Goal: Information Seeking & Learning: Learn about a topic

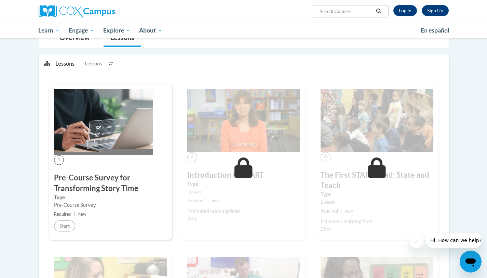
click at [74, 168] on div "1 Pre-Course Survey for Transforming Story Time Type Pre-Course Survey Required…" at bounding box center [110, 161] width 123 height 156
click at [91, 108] on img at bounding box center [103, 122] width 99 height 66
click at [399, 13] on link "Log In" at bounding box center [406, 10] width 24 height 11
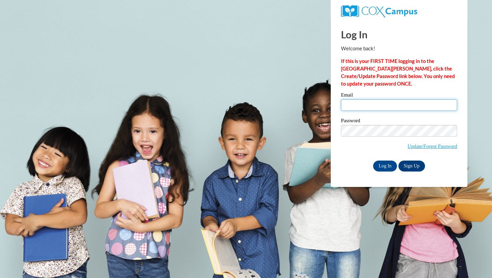
click at [397, 110] on input "Email" at bounding box center [399, 105] width 116 height 12
type input "mollettek22@gmail.com"
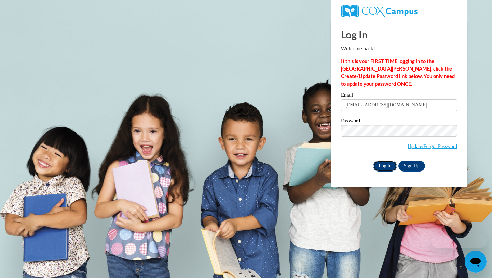
click at [389, 164] on input "Log In" at bounding box center [385, 165] width 24 height 11
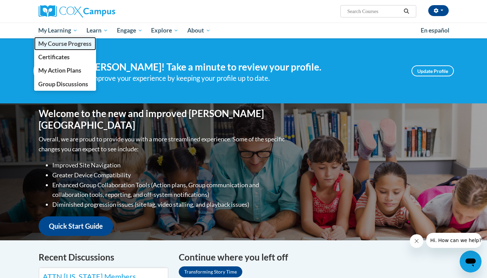
click at [69, 45] on span "My Course Progress" at bounding box center [64, 43] width 53 height 7
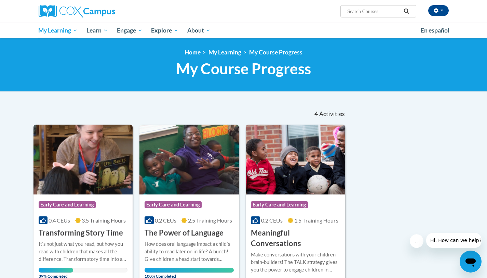
click at [103, 191] on img at bounding box center [83, 159] width 99 height 70
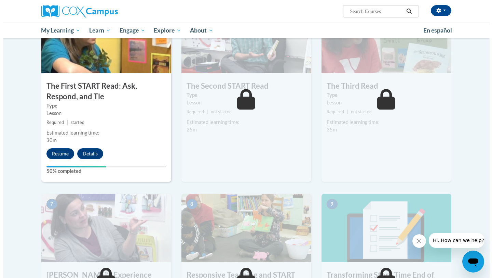
scroll to position [384, 0]
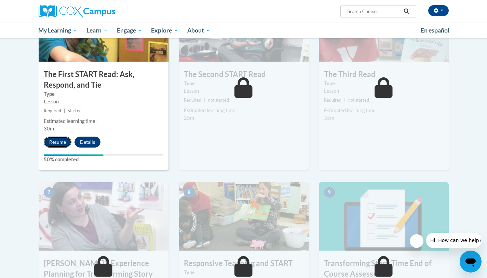
click at [63, 139] on button "Resume" at bounding box center [58, 141] width 28 height 11
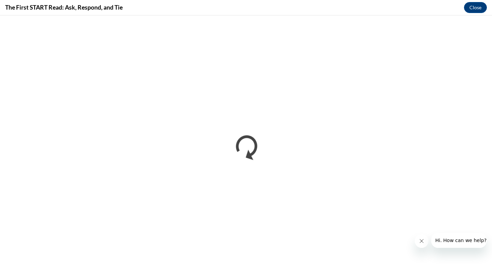
scroll to position [0, 0]
drag, startPoint x: 492, startPoint y: 182, endPoint x: 491, endPoint y: 239, distance: 56.8
click at [487, 239] on iframe "</div></body> </html>" at bounding box center [246, 146] width 492 height 262
drag, startPoint x: 492, startPoint y: 69, endPoint x: 492, endPoint y: 113, distance: 43.4
click at [487, 113] on iframe "</div></body> </html>" at bounding box center [246, 146] width 492 height 262
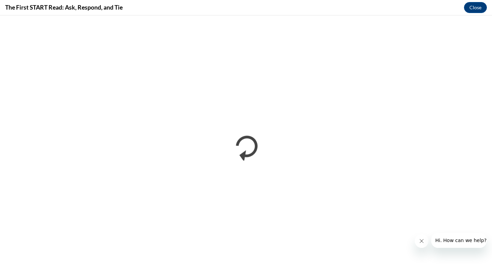
drag, startPoint x: 492, startPoint y: 53, endPoint x: 492, endPoint y: 130, distance: 76.6
click at [487, 130] on iframe "</div></body> </html>" at bounding box center [246, 146] width 492 height 262
drag, startPoint x: 492, startPoint y: 125, endPoint x: 491, endPoint y: 176, distance: 50.3
click at [487, 176] on iframe "</div></body> </html>" at bounding box center [246, 146] width 492 height 262
click at [487, 115] on iframe "</div></body> </html>" at bounding box center [246, 146] width 492 height 262
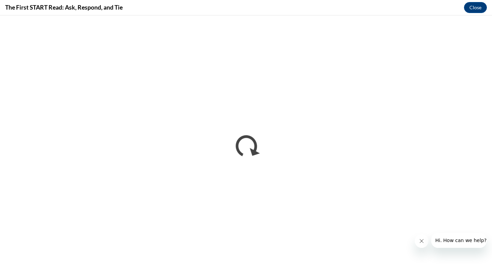
drag, startPoint x: 492, startPoint y: 115, endPoint x: 492, endPoint y: 136, distance: 20.5
click at [487, 136] on iframe "</div></body> </html>" at bounding box center [246, 146] width 492 height 262
drag, startPoint x: 492, startPoint y: 142, endPoint x: 492, endPoint y: 175, distance: 33.9
click at [487, 176] on iframe "</div></body> </html>" at bounding box center [246, 146] width 492 height 262
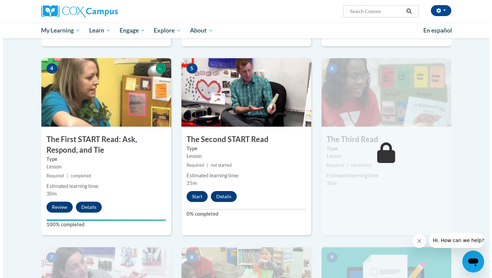
scroll to position [333, 0]
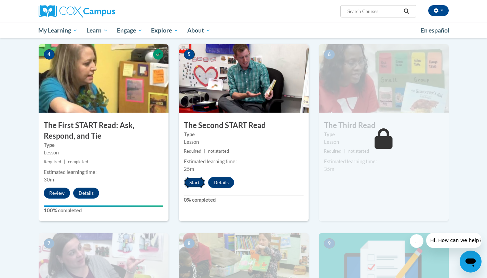
click at [199, 179] on button "Start" at bounding box center [194, 182] width 21 height 11
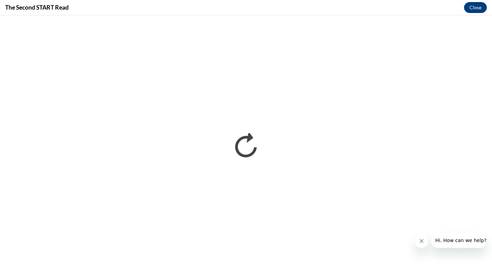
scroll to position [0, 0]
drag, startPoint x: 492, startPoint y: 131, endPoint x: 488, endPoint y: 177, distance: 45.7
click at [487, 177] on iframe "</div></body> </html>" at bounding box center [246, 146] width 492 height 262
drag, startPoint x: 492, startPoint y: 169, endPoint x: 492, endPoint y: 180, distance: 10.9
click at [487, 180] on iframe "</div></body> </html>" at bounding box center [246, 146] width 492 height 262
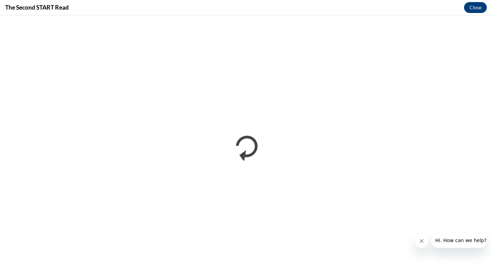
drag, startPoint x: 492, startPoint y: 87, endPoint x: 489, endPoint y: 144, distance: 57.5
click at [487, 144] on iframe "</div></body> </html>" at bounding box center [246, 146] width 492 height 262
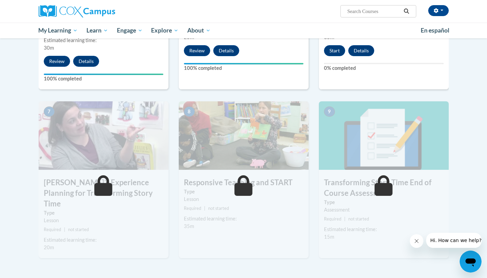
drag, startPoint x: 492, startPoint y: 39, endPoint x: 471, endPoint y: 186, distance: 148.5
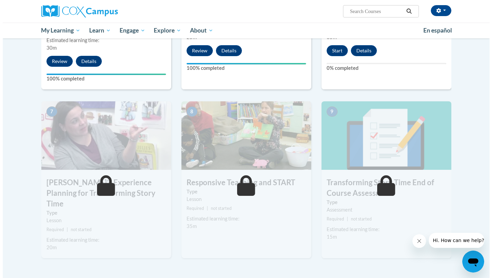
scroll to position [469, 0]
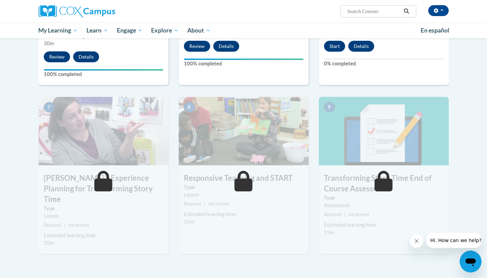
click at [335, 44] on button "Start" at bounding box center [334, 46] width 21 height 11
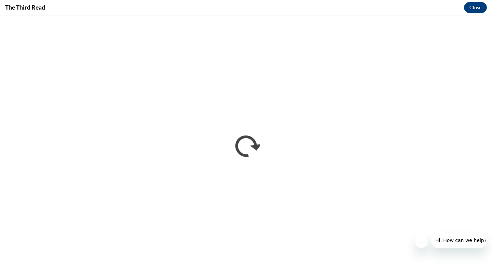
scroll to position [0, 0]
drag, startPoint x: 492, startPoint y: 58, endPoint x: 489, endPoint y: 178, distance: 120.4
click at [487, 178] on iframe "</div></body> </html>" at bounding box center [246, 146] width 492 height 262
drag, startPoint x: 492, startPoint y: 162, endPoint x: 492, endPoint y: 215, distance: 53.0
click at [487, 215] on iframe "</div></body> </html>" at bounding box center [246, 146] width 492 height 262
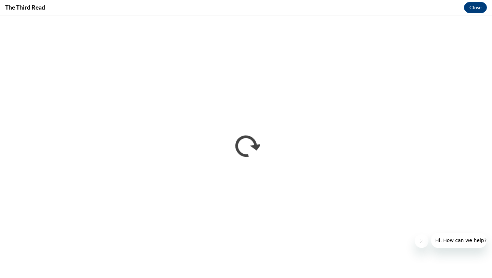
drag, startPoint x: 492, startPoint y: 81, endPoint x: 492, endPoint y: 178, distance: 96.4
click at [487, 178] on iframe "</div></body> </html>" at bounding box center [246, 146] width 492 height 262
drag, startPoint x: 492, startPoint y: 131, endPoint x: 492, endPoint y: 167, distance: 35.9
click at [487, 168] on iframe "</div></body> </html>" at bounding box center [246, 146] width 492 height 262
click at [487, 126] on iframe "</div></body> </html>" at bounding box center [246, 146] width 492 height 262
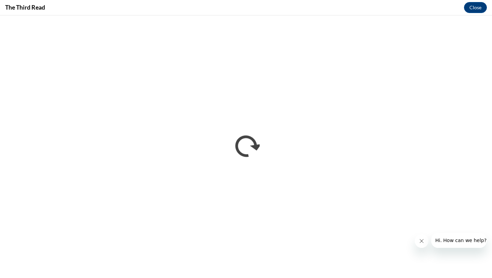
drag, startPoint x: 492, startPoint y: 87, endPoint x: 492, endPoint y: 155, distance: 68.0
click at [487, 155] on iframe "</div></body> </html>" at bounding box center [246, 146] width 492 height 262
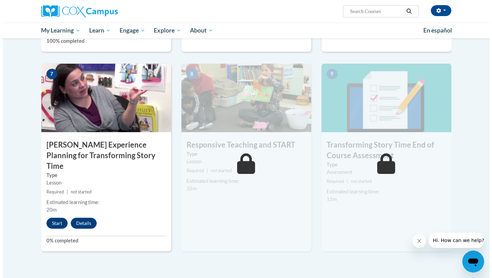
scroll to position [505, 0]
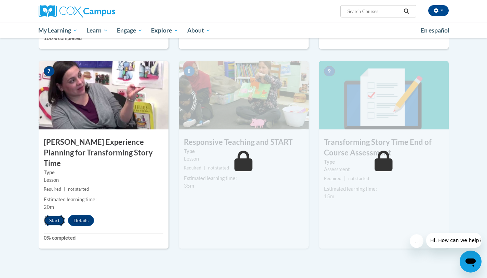
click at [51, 215] on button "Start" at bounding box center [54, 220] width 21 height 11
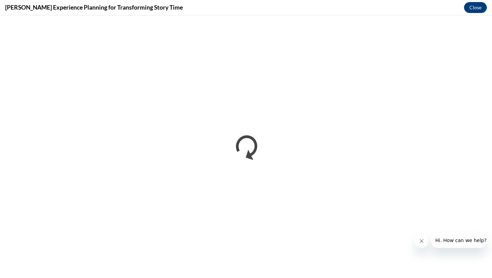
scroll to position [0, 0]
drag, startPoint x: 492, startPoint y: 120, endPoint x: 483, endPoint y: 173, distance: 53.3
click at [484, 175] on iframe "</div></body> </html>" at bounding box center [246, 146] width 492 height 262
